Goal: Navigation & Orientation: Find specific page/section

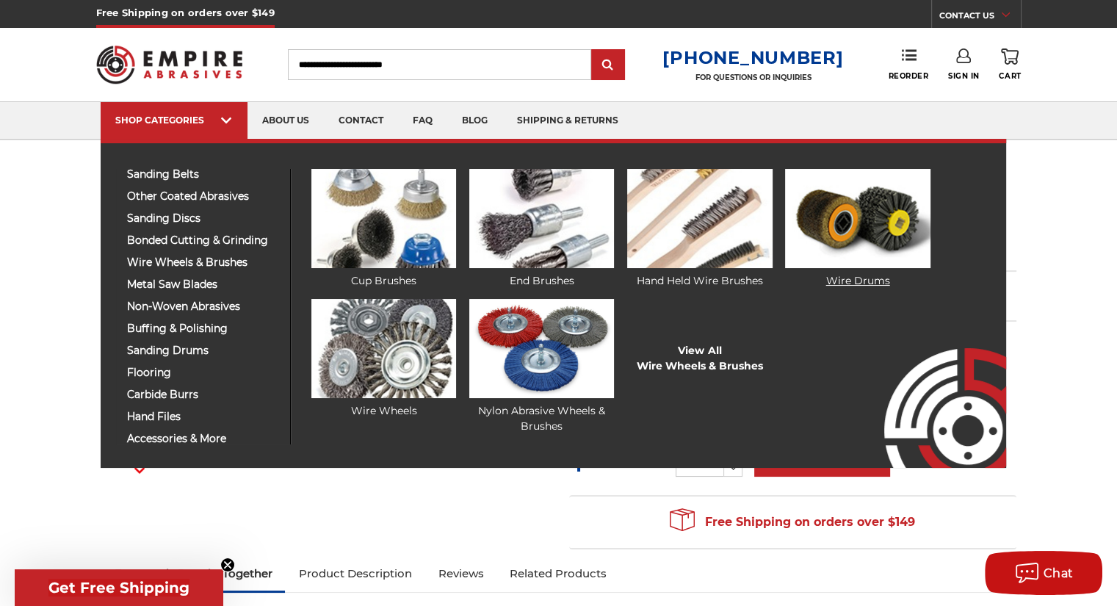
click at [869, 228] on img at bounding box center [857, 218] width 145 height 99
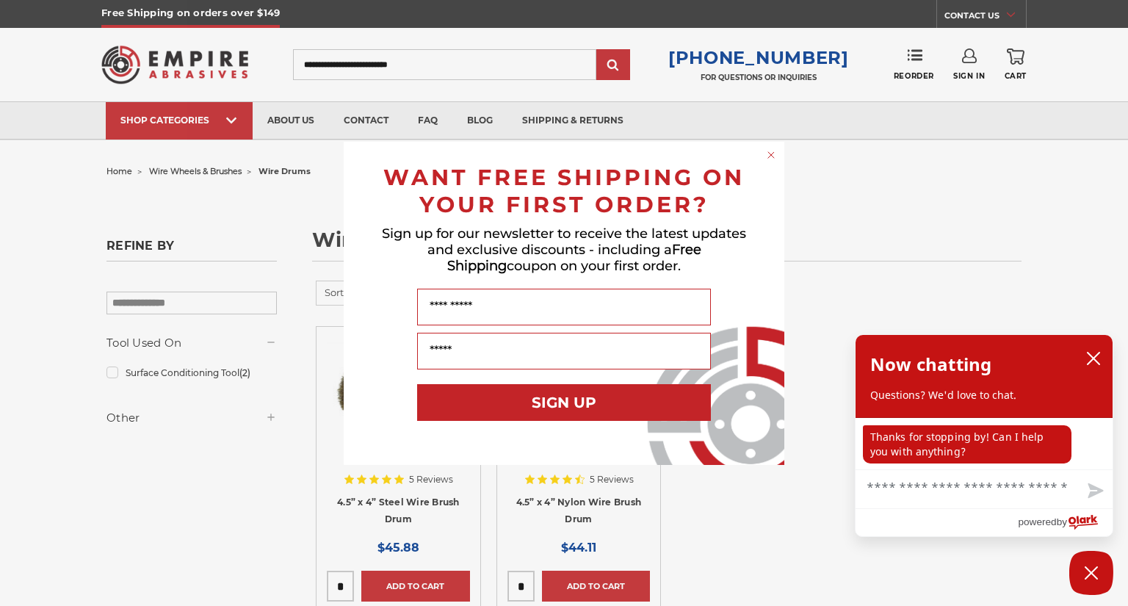
click at [232, 119] on div "Close dialog WANT FREE SHIPPING ON YOUR FIRST ORDER? Sign up for our newsletter…" at bounding box center [564, 303] width 1128 height 606
click at [227, 119] on div "Close dialog WANT FREE SHIPPING ON YOUR FIRST ORDER? Sign up for our newsletter…" at bounding box center [564, 303] width 1128 height 606
click at [770, 151] on circle "Close dialog" at bounding box center [771, 155] width 14 height 14
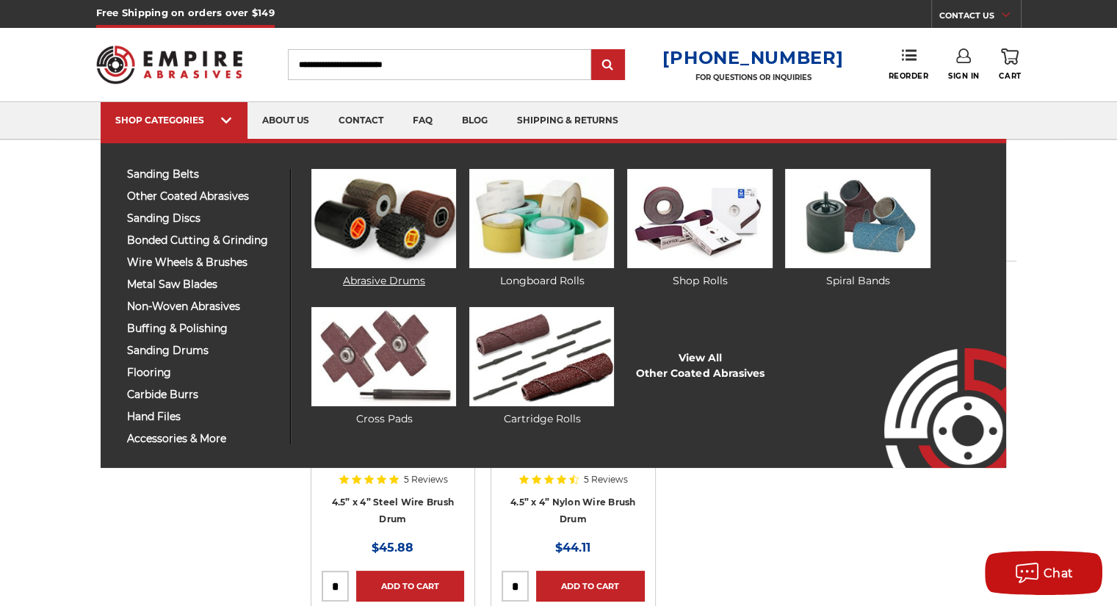
click at [377, 209] on img at bounding box center [383, 218] width 145 height 99
